Goal: Task Accomplishment & Management: Manage account settings

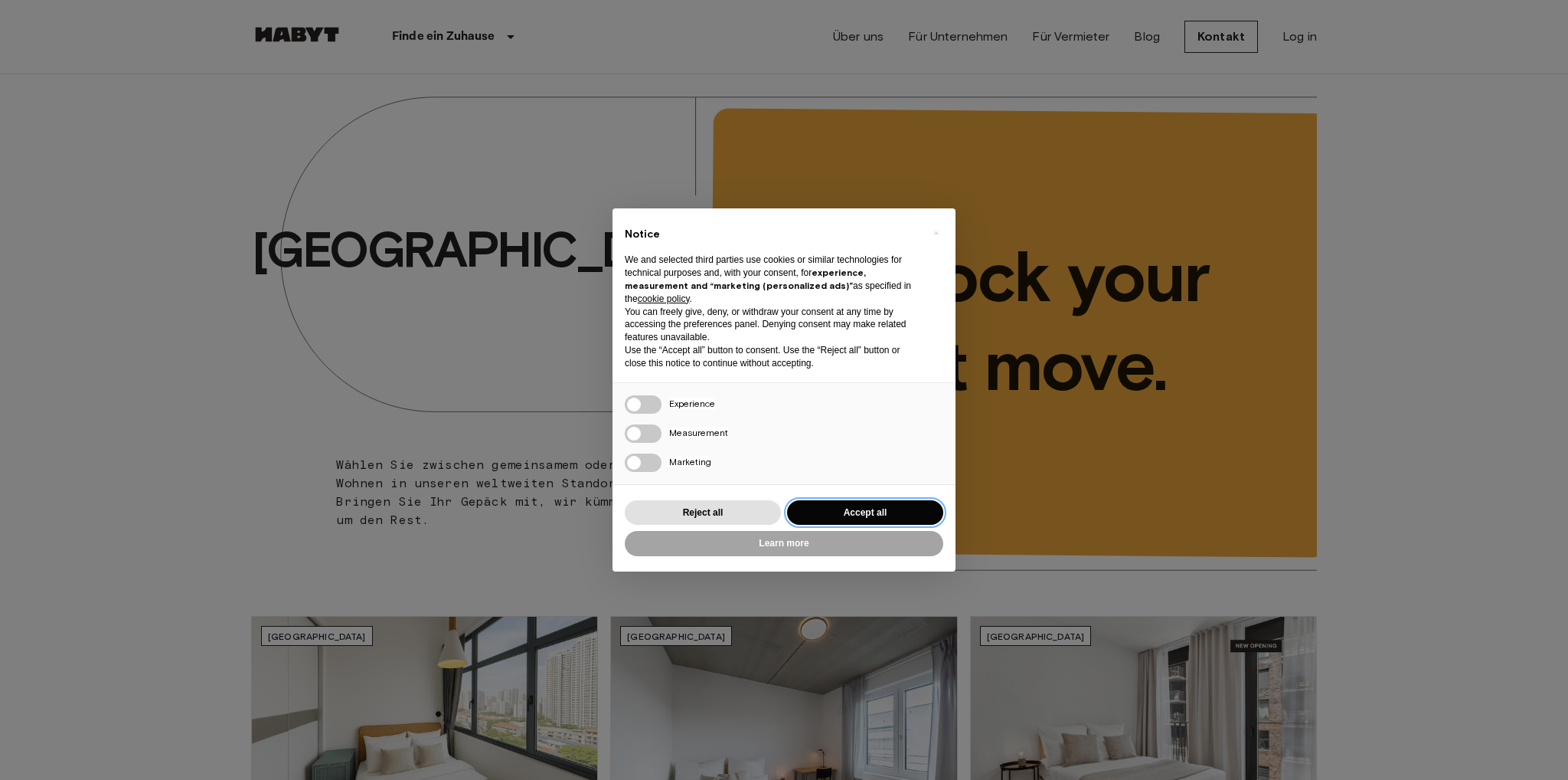
click at [865, 511] on button "Accept all" at bounding box center [866, 512] width 156 height 25
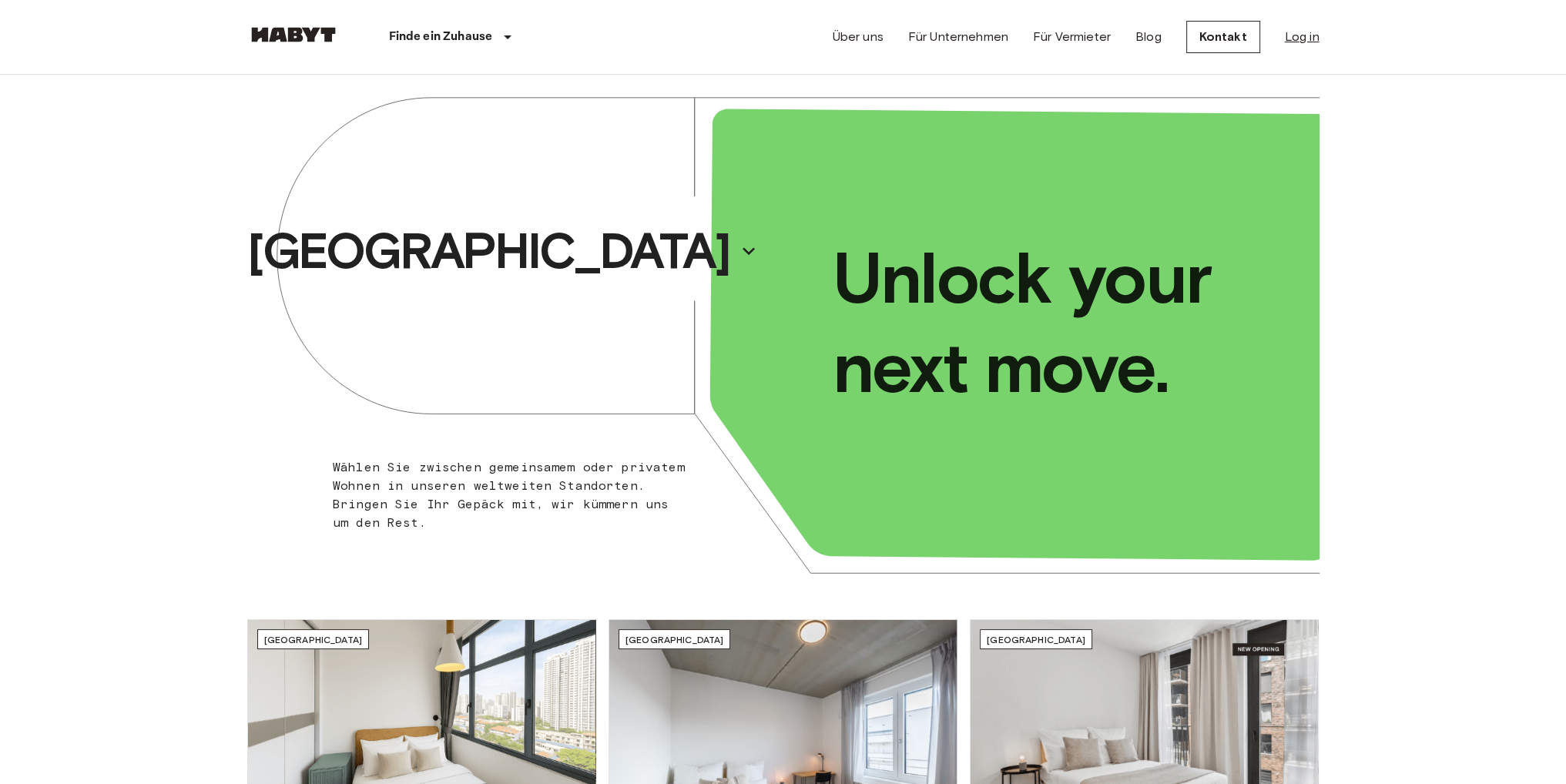
click at [1305, 37] on link "Log in" at bounding box center [1301, 37] width 35 height 19
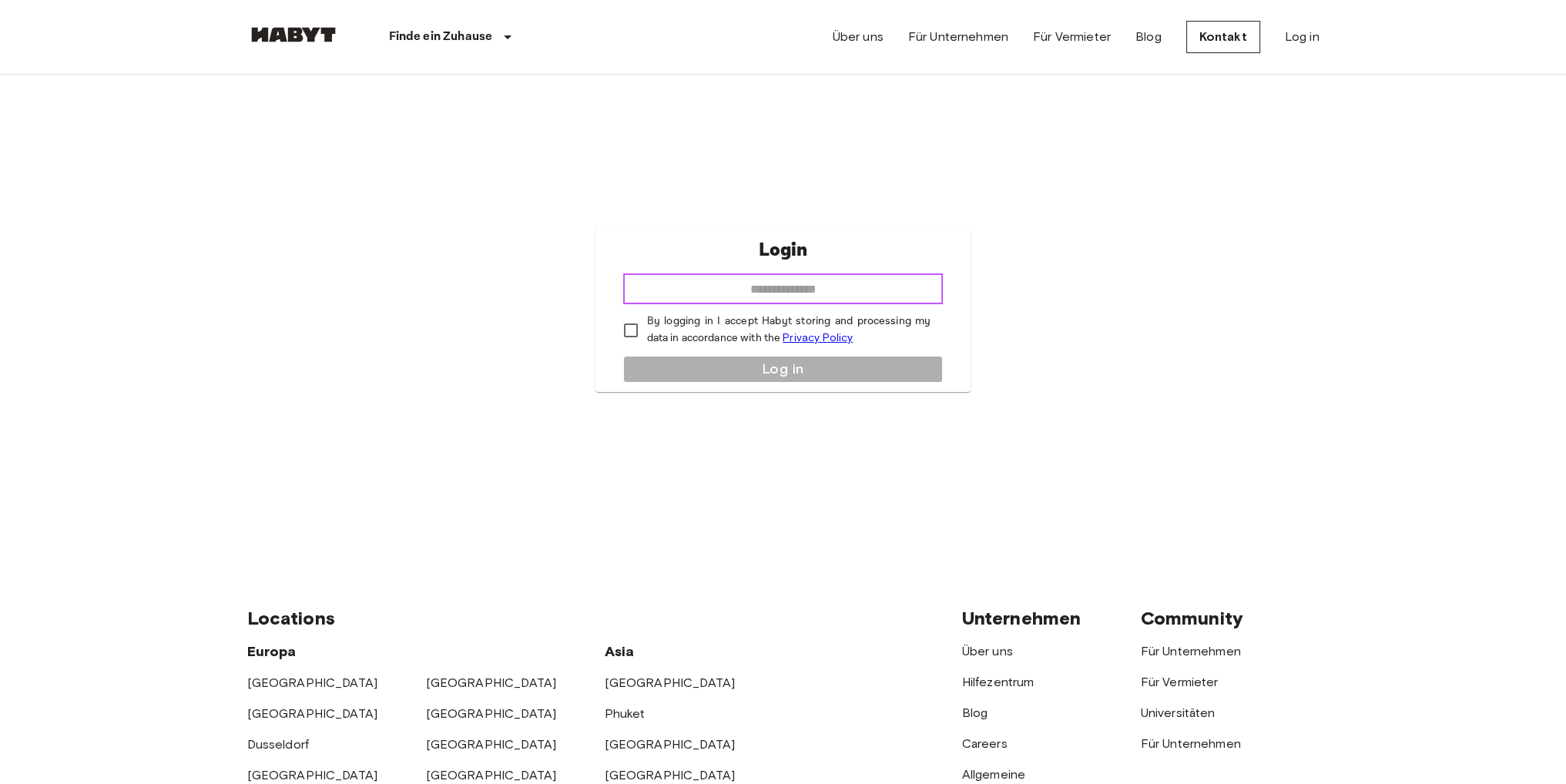
click at [739, 296] on input "email" at bounding box center [783, 288] width 321 height 30
type input "**********"
click at [712, 329] on p "By logging in I accept Habyt storing and processing my data in accordance with …" at bounding box center [789, 329] width 284 height 33
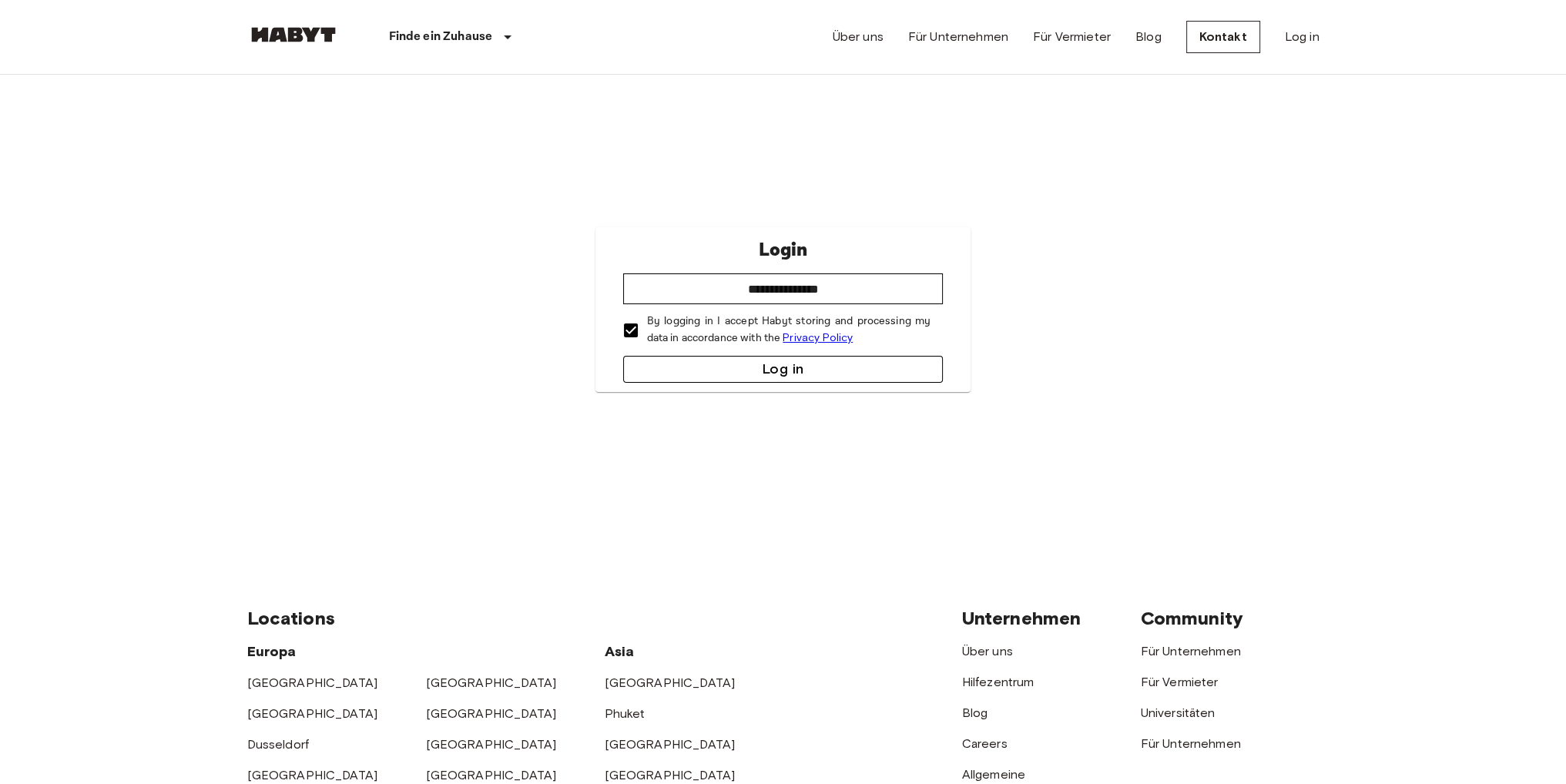
click at [734, 374] on button "Log in" at bounding box center [783, 370] width 321 height 27
